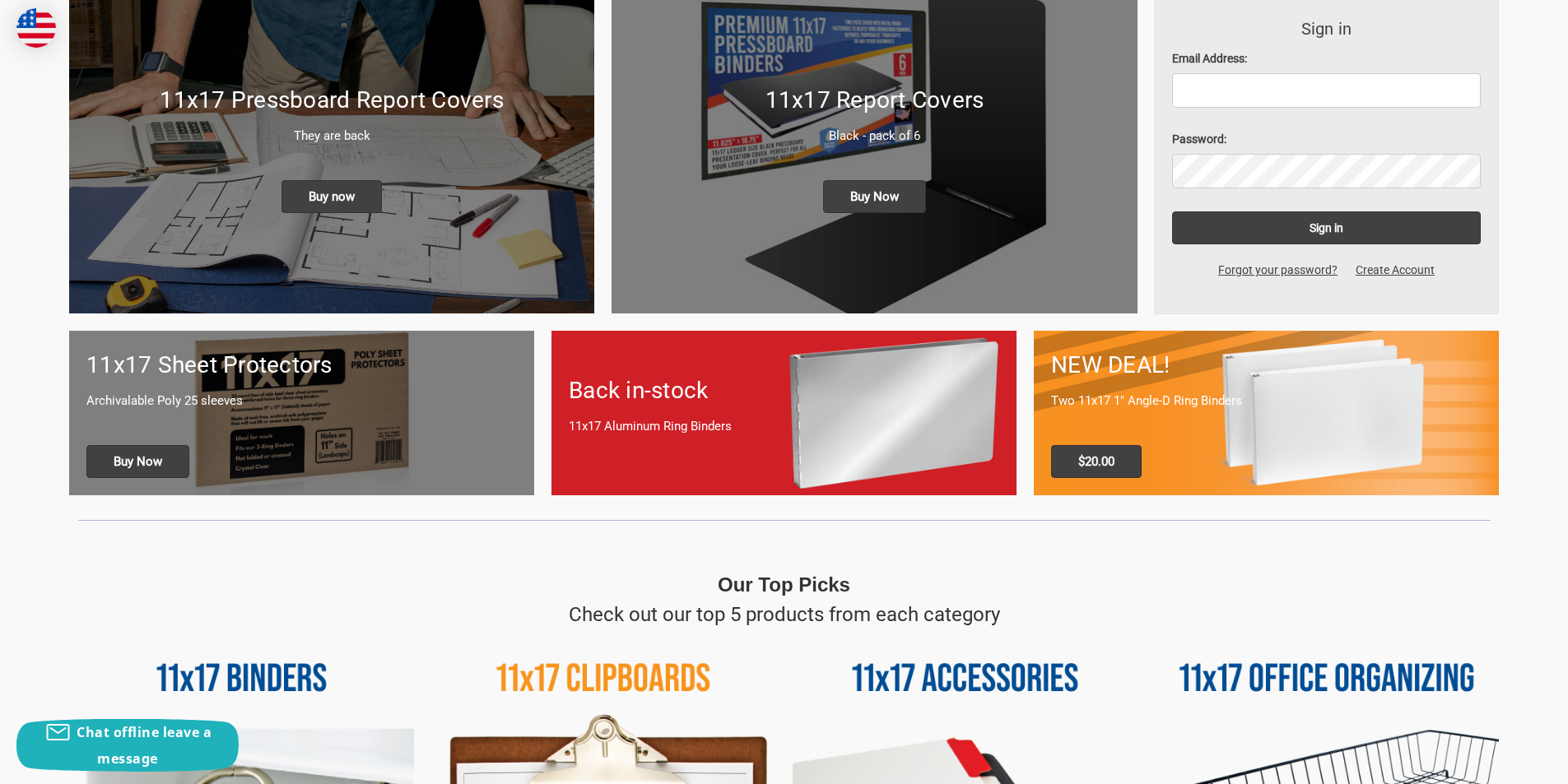
scroll to position [494, 0]
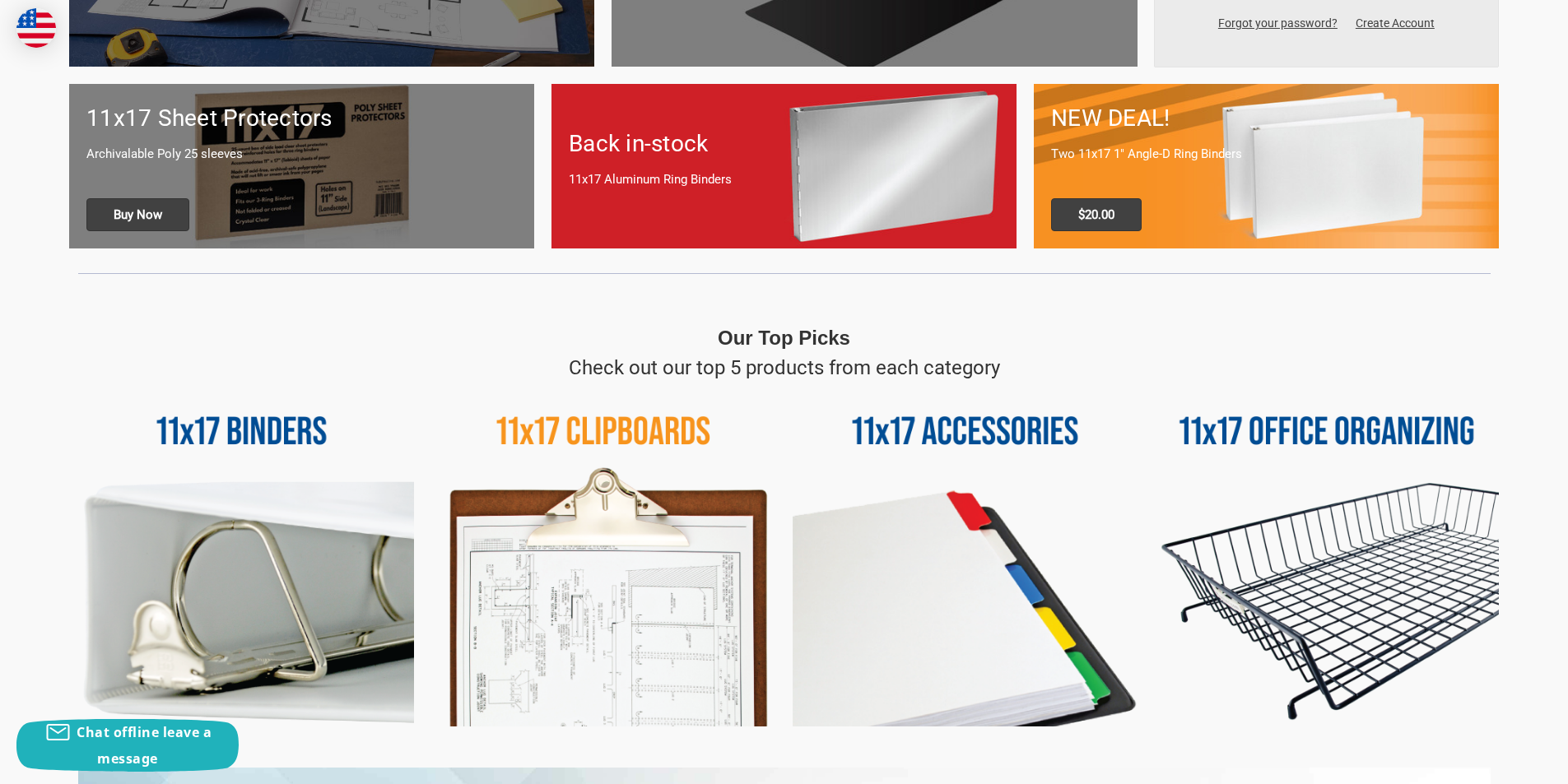
click at [277, 437] on img at bounding box center [241, 555] width 345 height 345
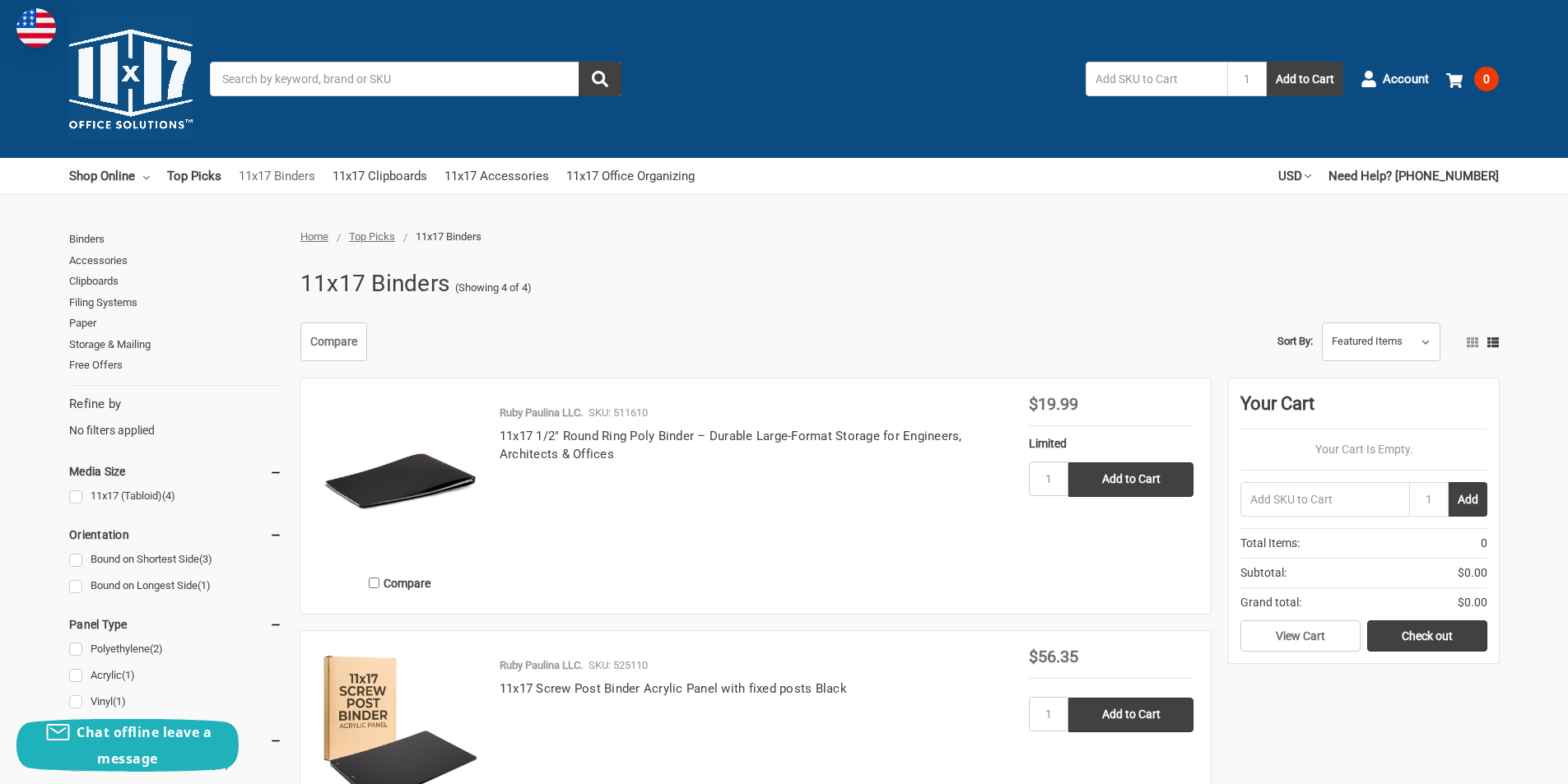
click at [282, 176] on link "11x17 Binders" at bounding box center [276, 176] width 76 height 36
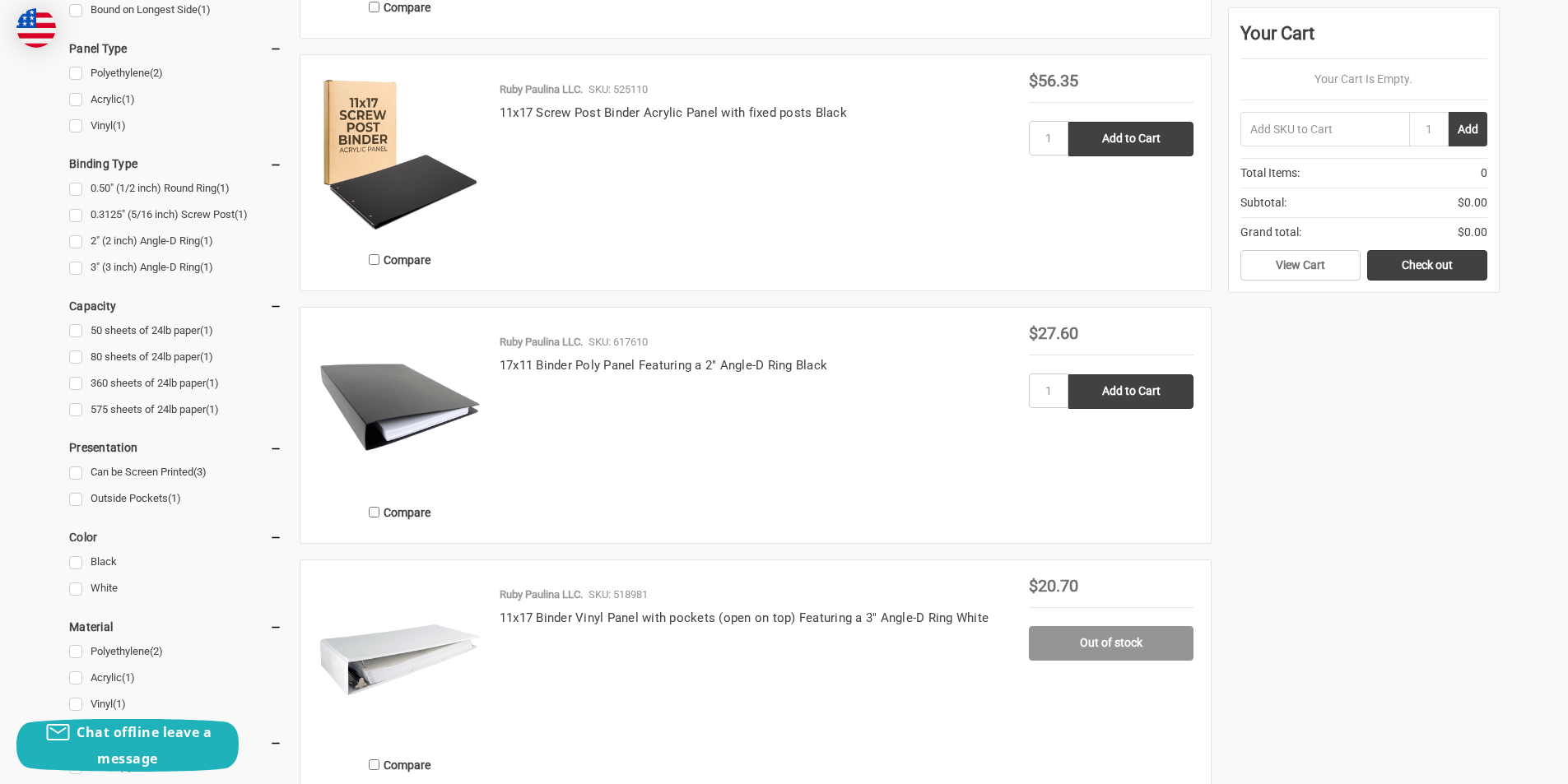
scroll to position [494, 0]
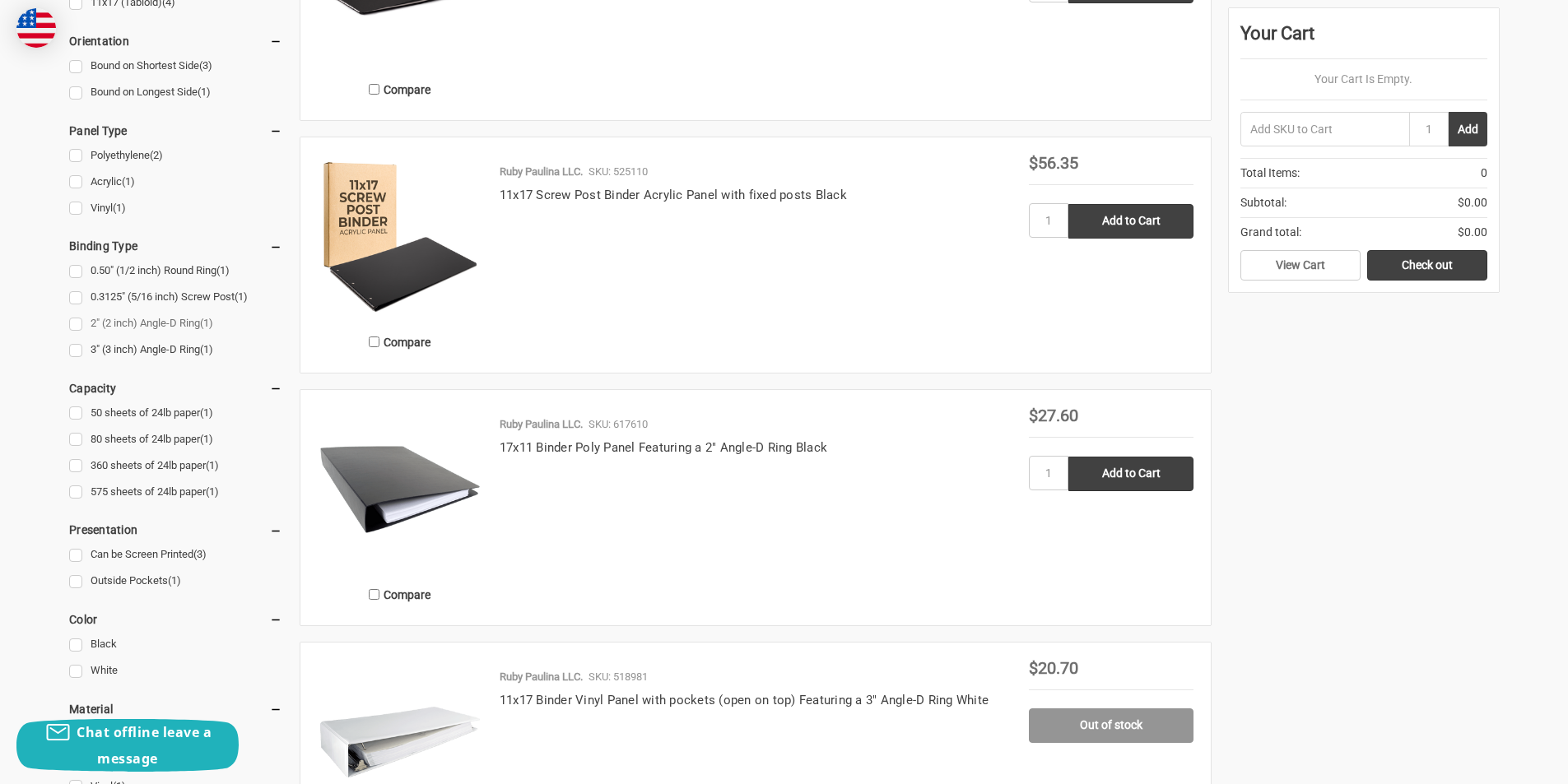
click at [74, 325] on link "2" (2 inch) Angle-D Ring (1)" at bounding box center [176, 324] width 213 height 22
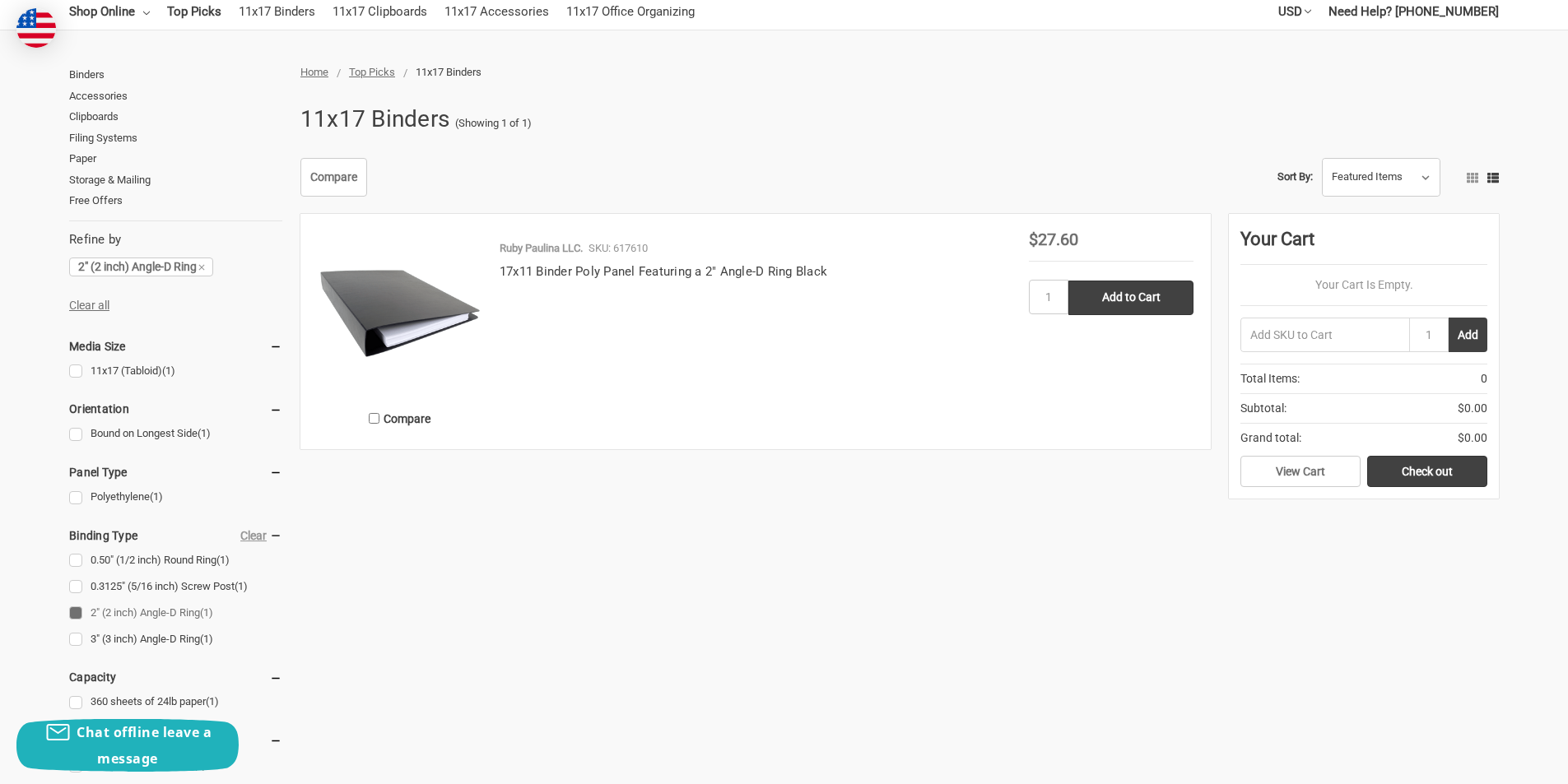
scroll to position [494, 0]
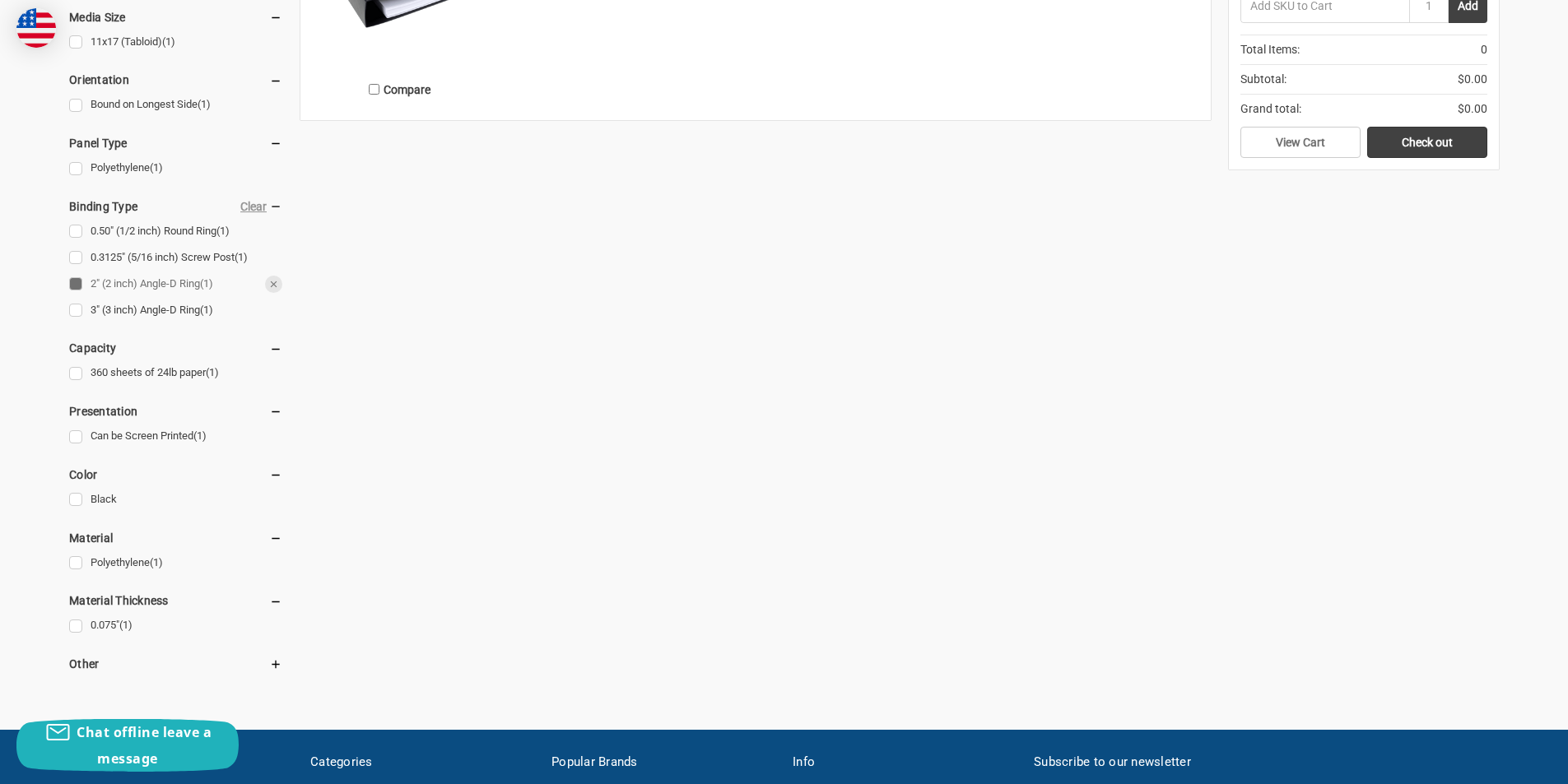
click at [75, 280] on link "2" (2 inch) Angle-D Ring (1)" at bounding box center [176, 284] width 213 height 22
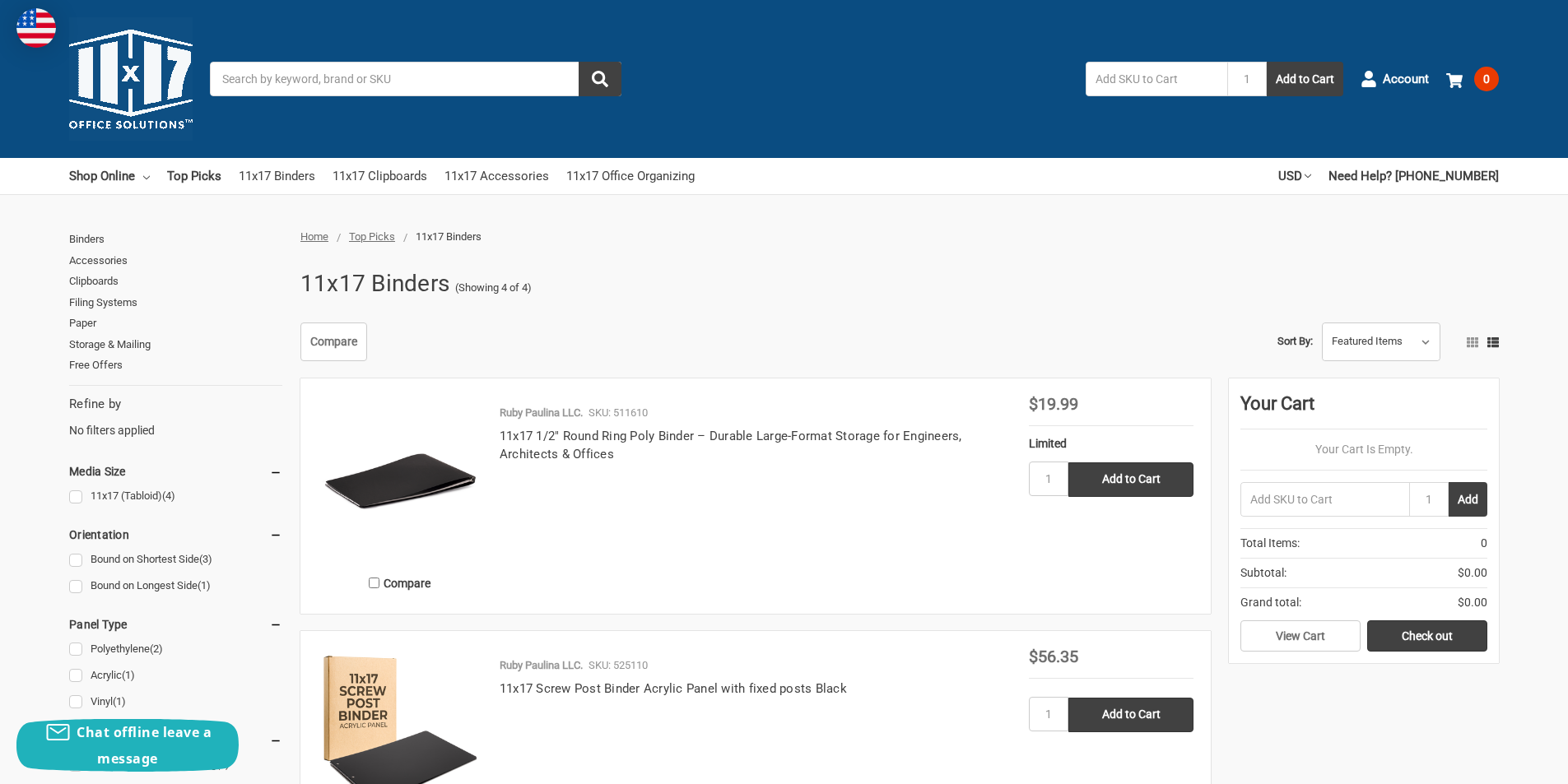
click at [402, 83] on input "Search" at bounding box center [416, 79] width 411 height 35
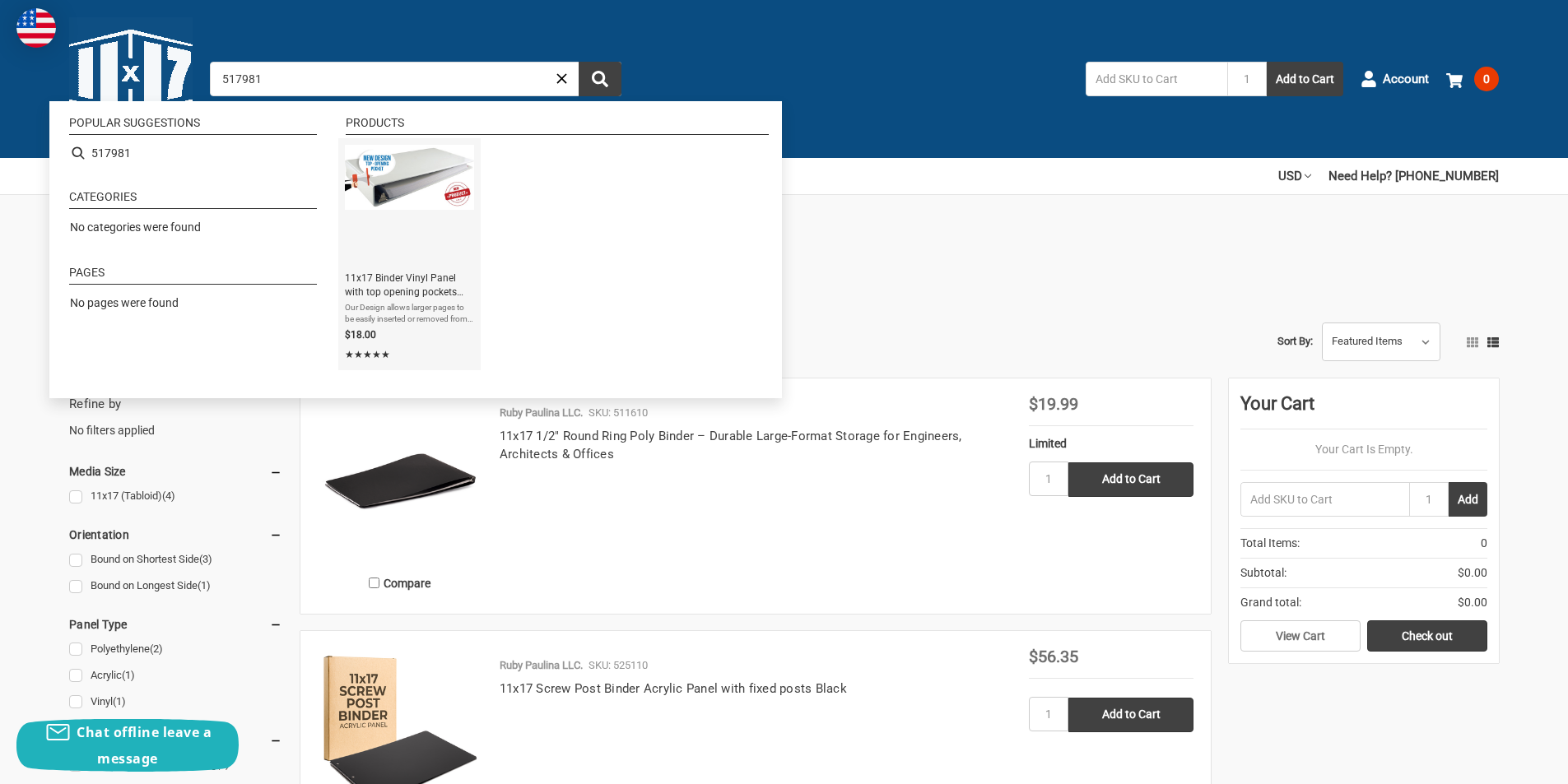
type input "517981"
click at [424, 288] on span "11x17 Binder Vinyl Panel with top opening pockets Featuring a 2" Angle-D Ring W…" at bounding box center [409, 286] width 129 height 28
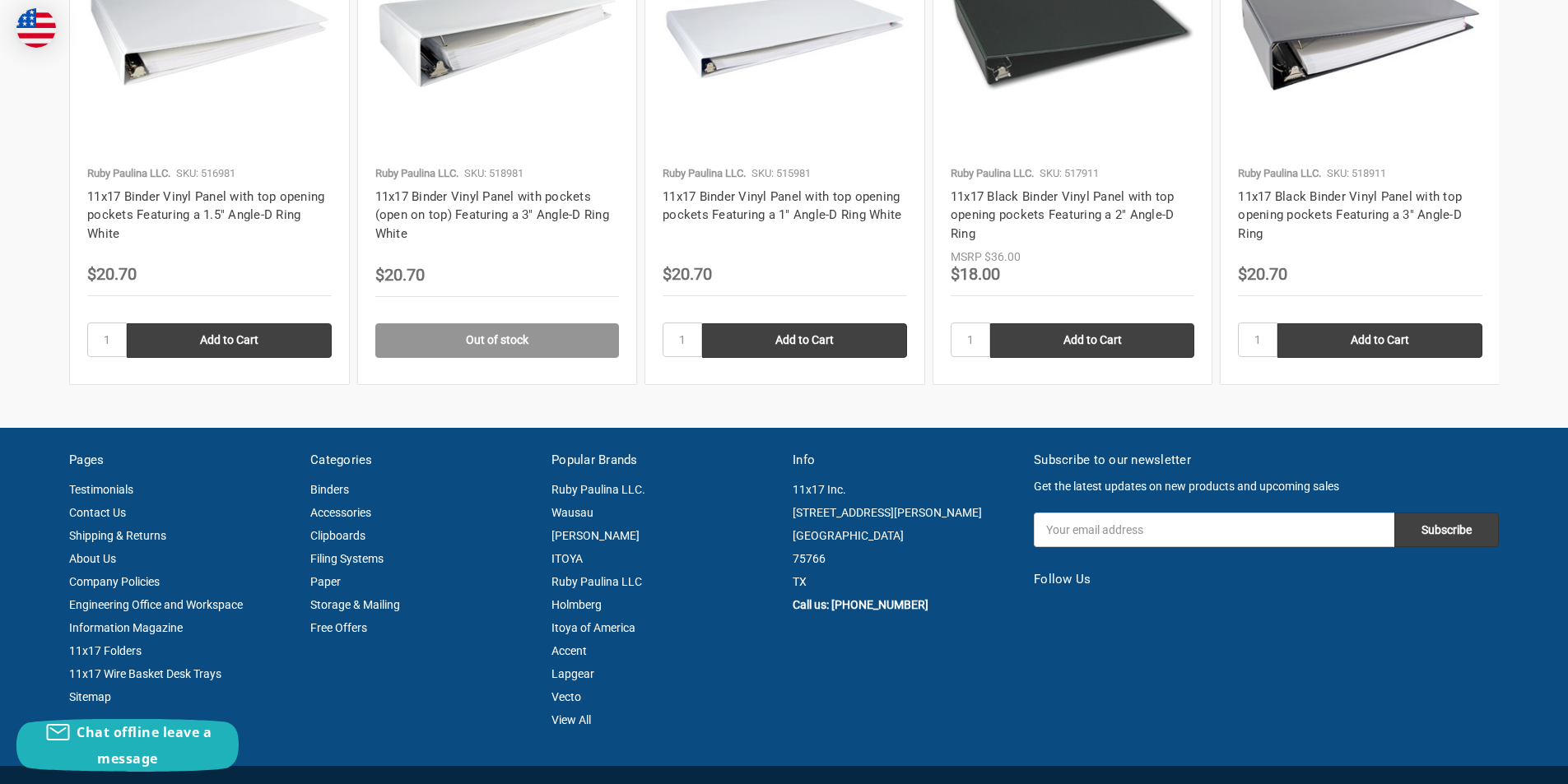
scroll to position [2487, 0]
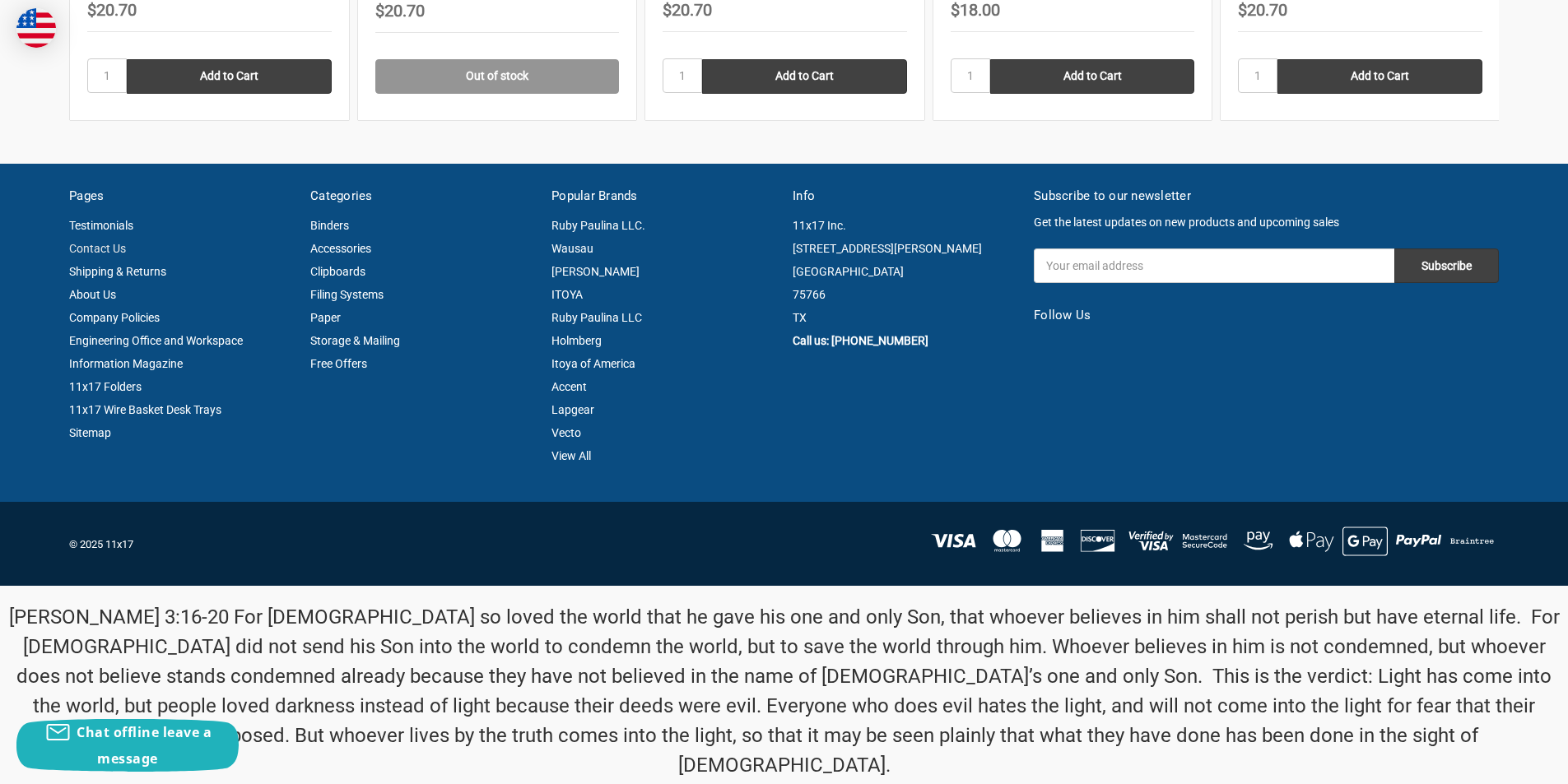
click at [97, 250] on link "Contact Us" at bounding box center [97, 248] width 56 height 13
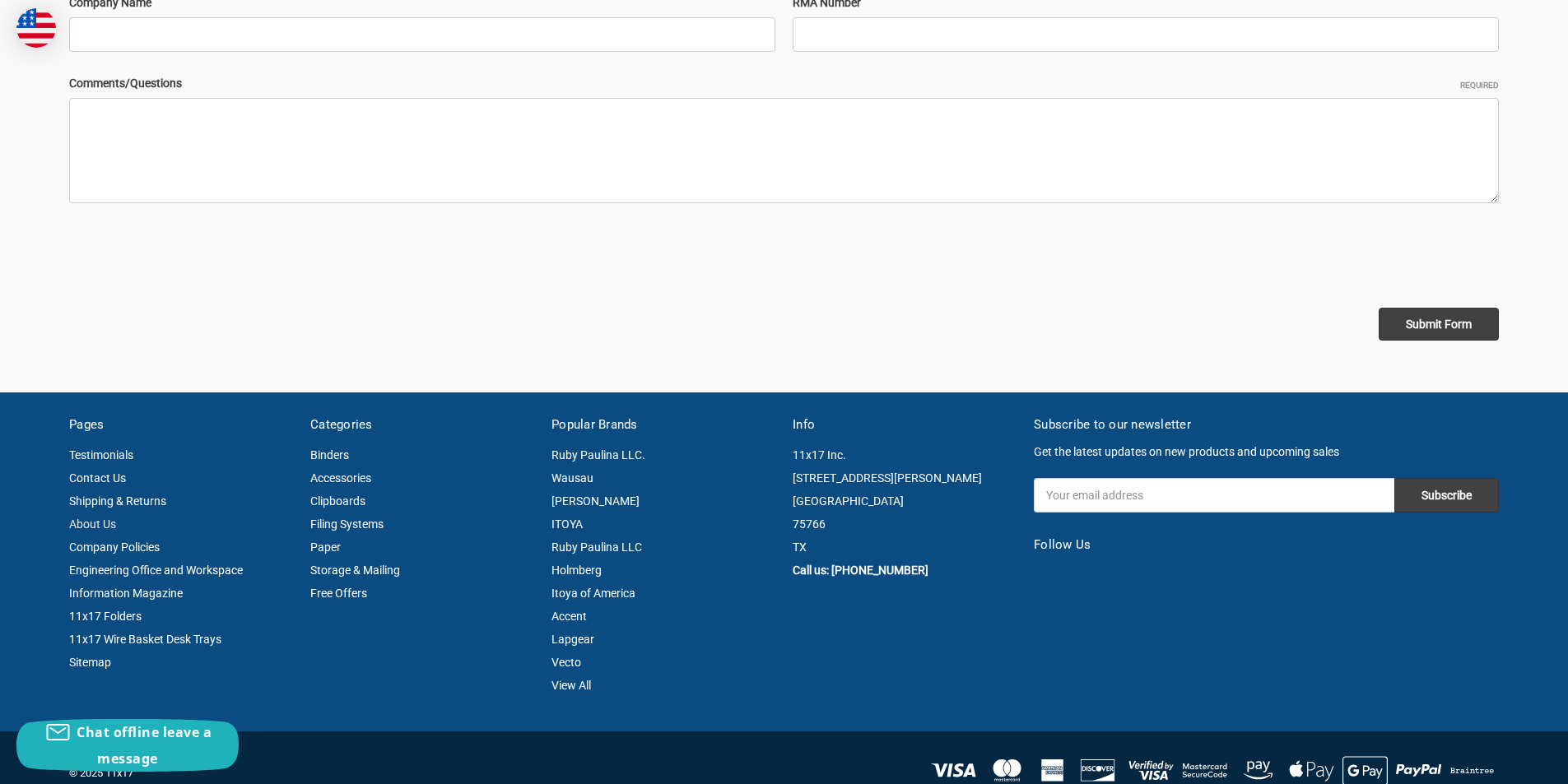
click at [102, 522] on link "About Us" at bounding box center [93, 524] width 47 height 13
